Goal: Find specific page/section: Find specific page/section

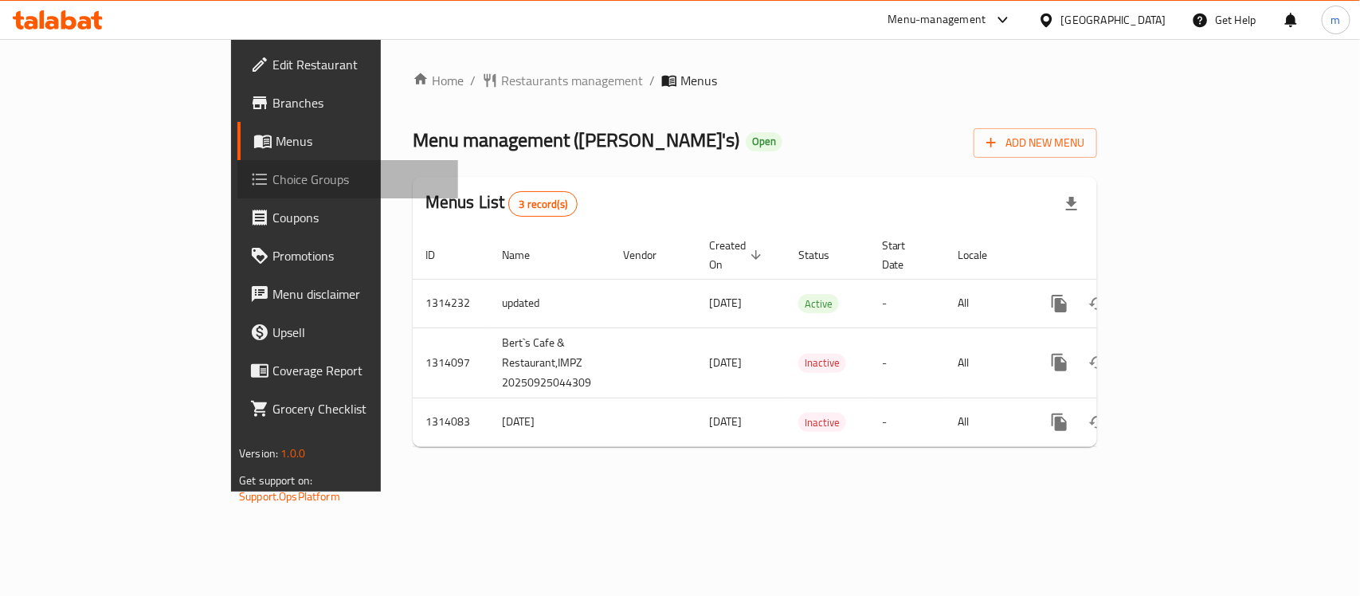
click at [272, 184] on span "Choice Groups" at bounding box center [358, 179] width 173 height 19
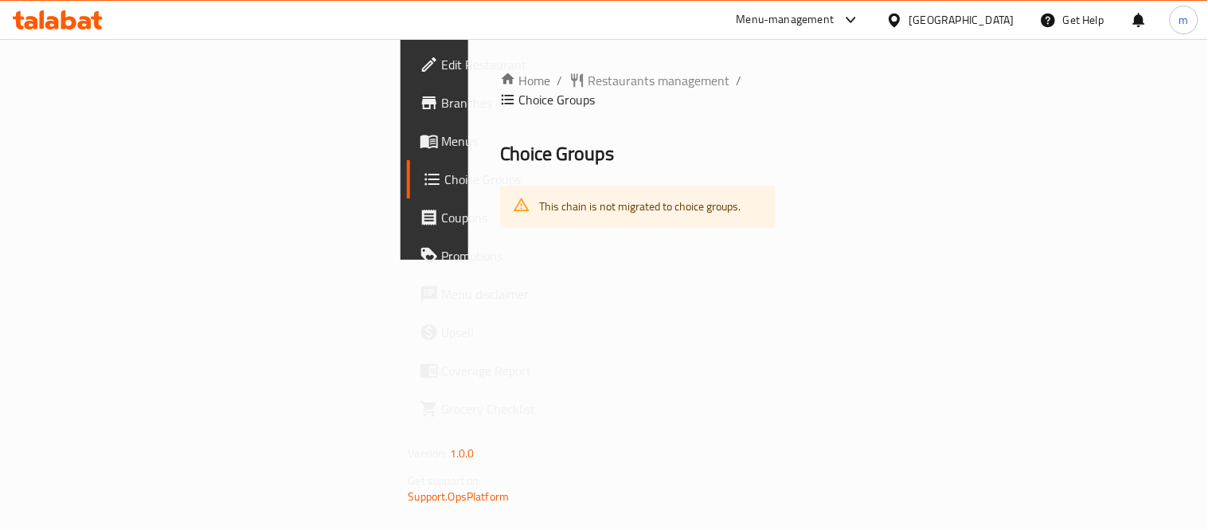
click at [407, 88] on link "Branches" at bounding box center [504, 103] width 195 height 38
click at [589, 84] on span "Restaurants management" at bounding box center [660, 81] width 142 height 19
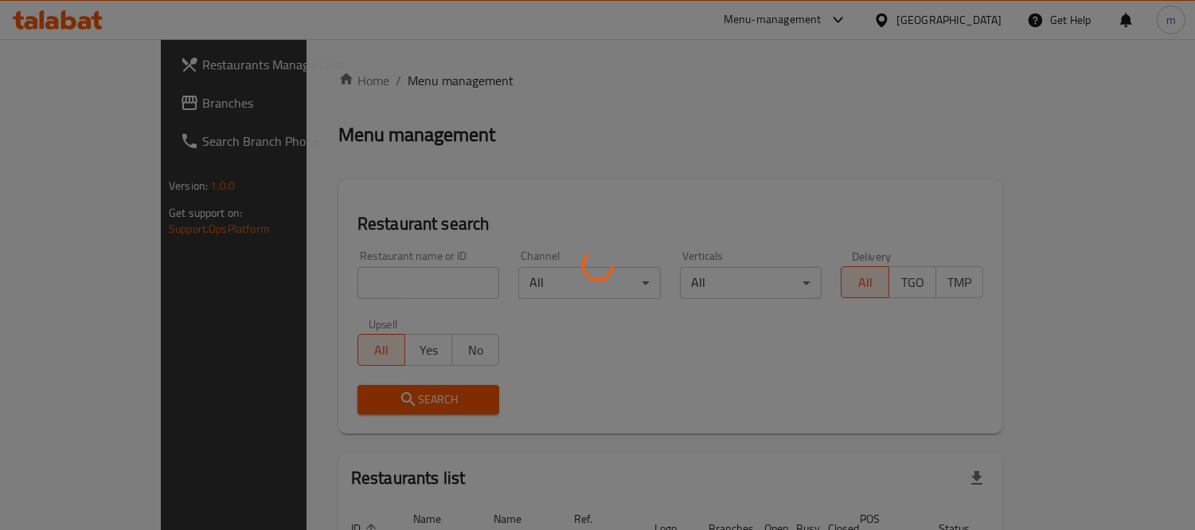
click at [336, 281] on div at bounding box center [597, 265] width 1195 height 530
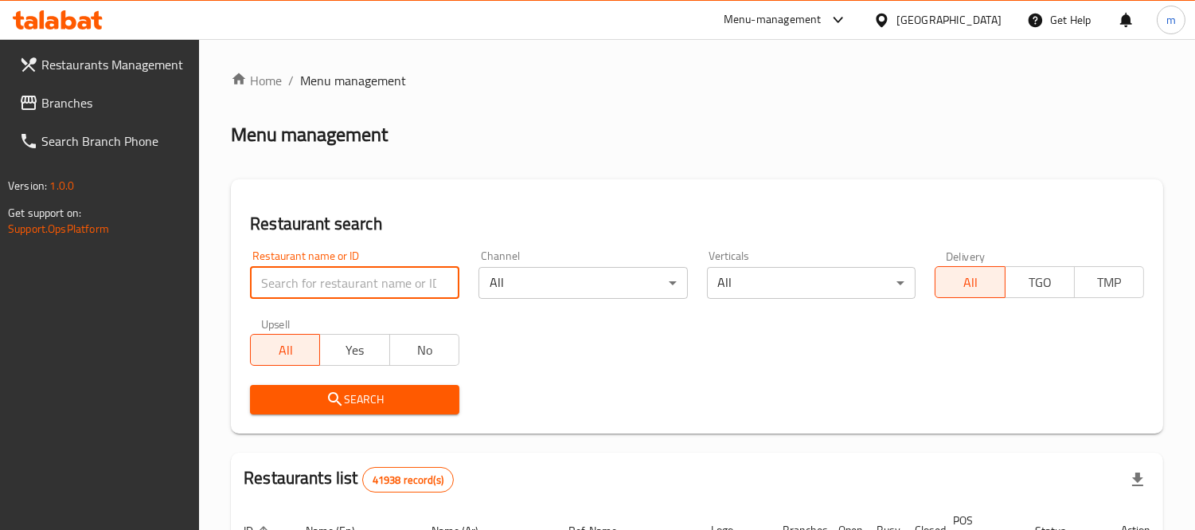
click at [336, 281] on input "search" at bounding box center [354, 283] width 209 height 32
paste input "13262"
type input "13262"
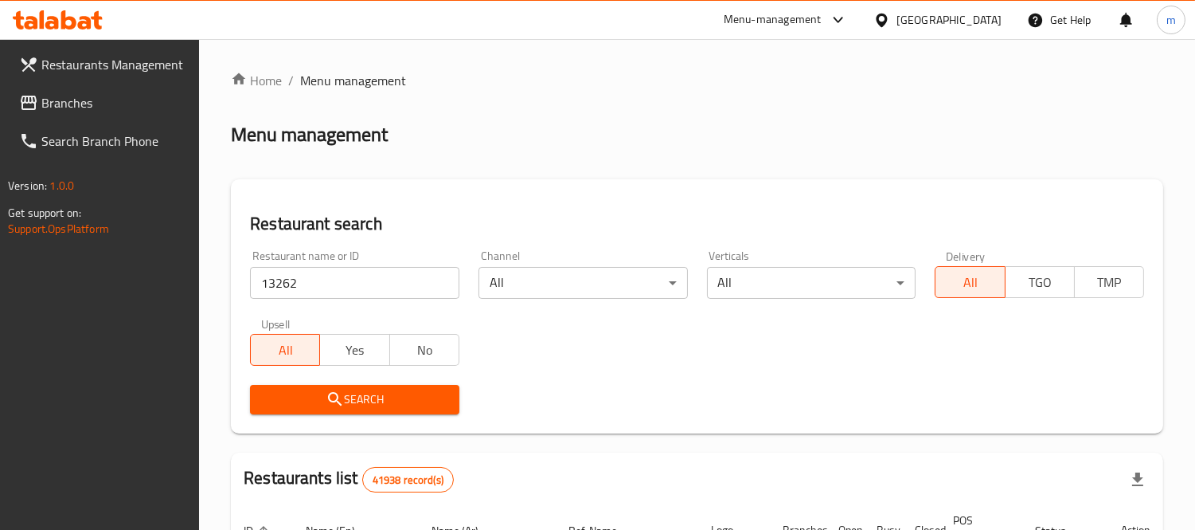
click at [305, 387] on button "Search" at bounding box center [354, 399] width 209 height 29
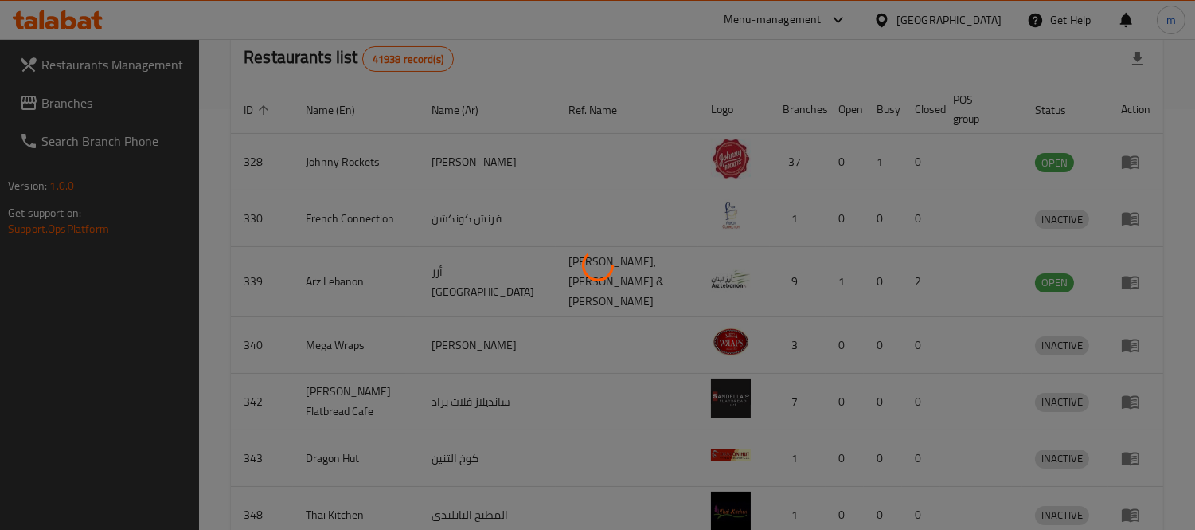
scroll to position [149, 0]
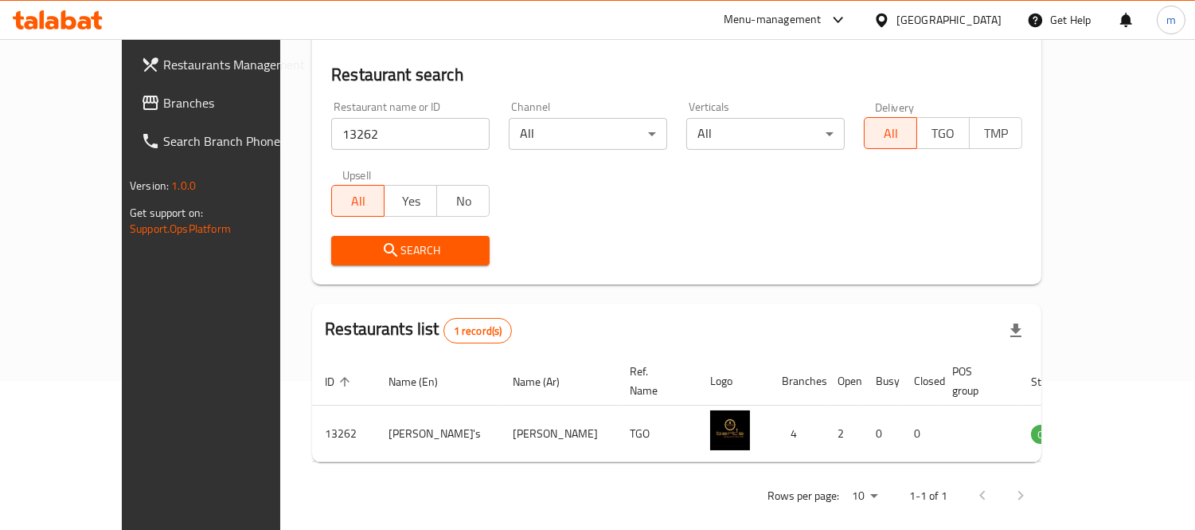
click at [150, 112] on link "Branches" at bounding box center [225, 103] width 194 height 38
